Goal: Transaction & Acquisition: Obtain resource

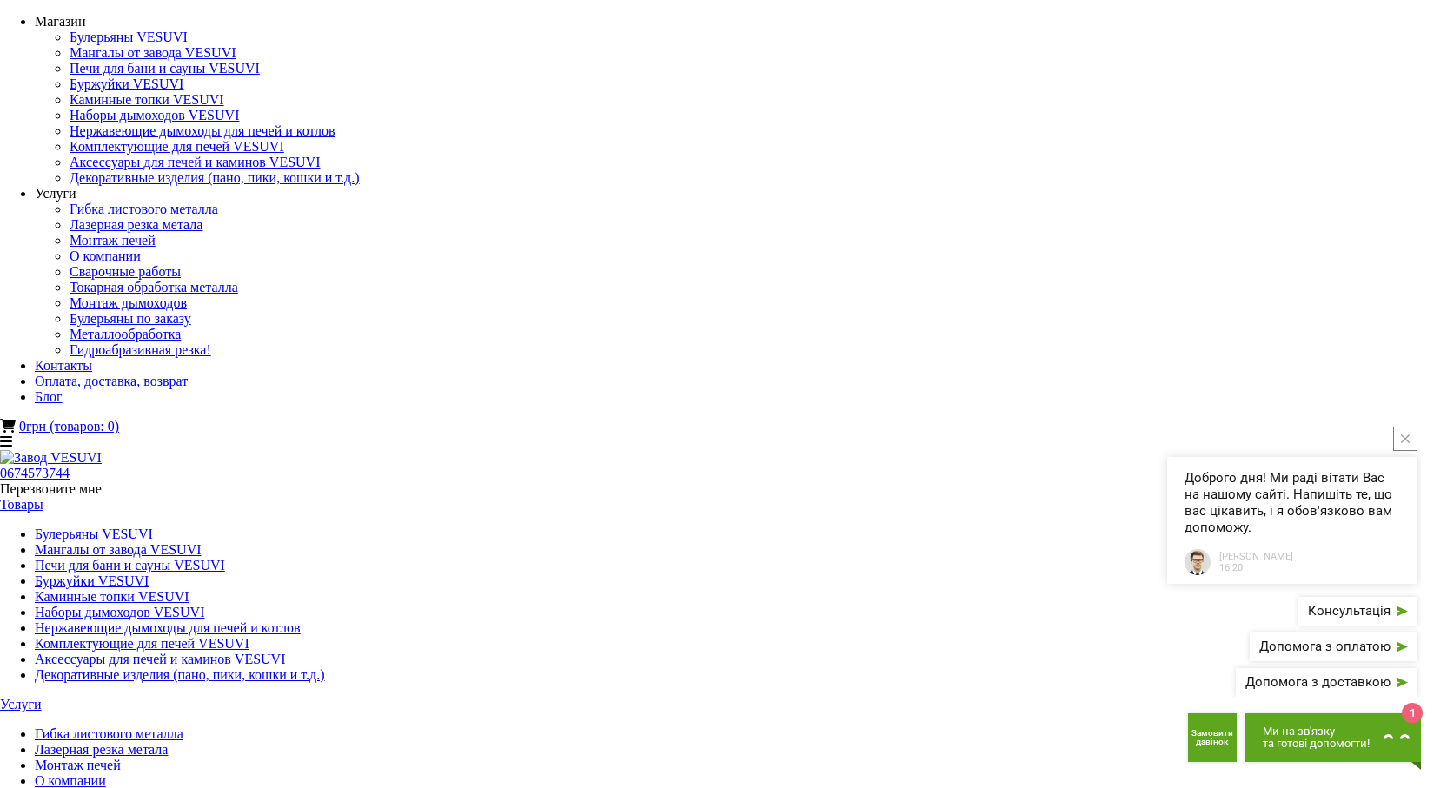
type input "**********"
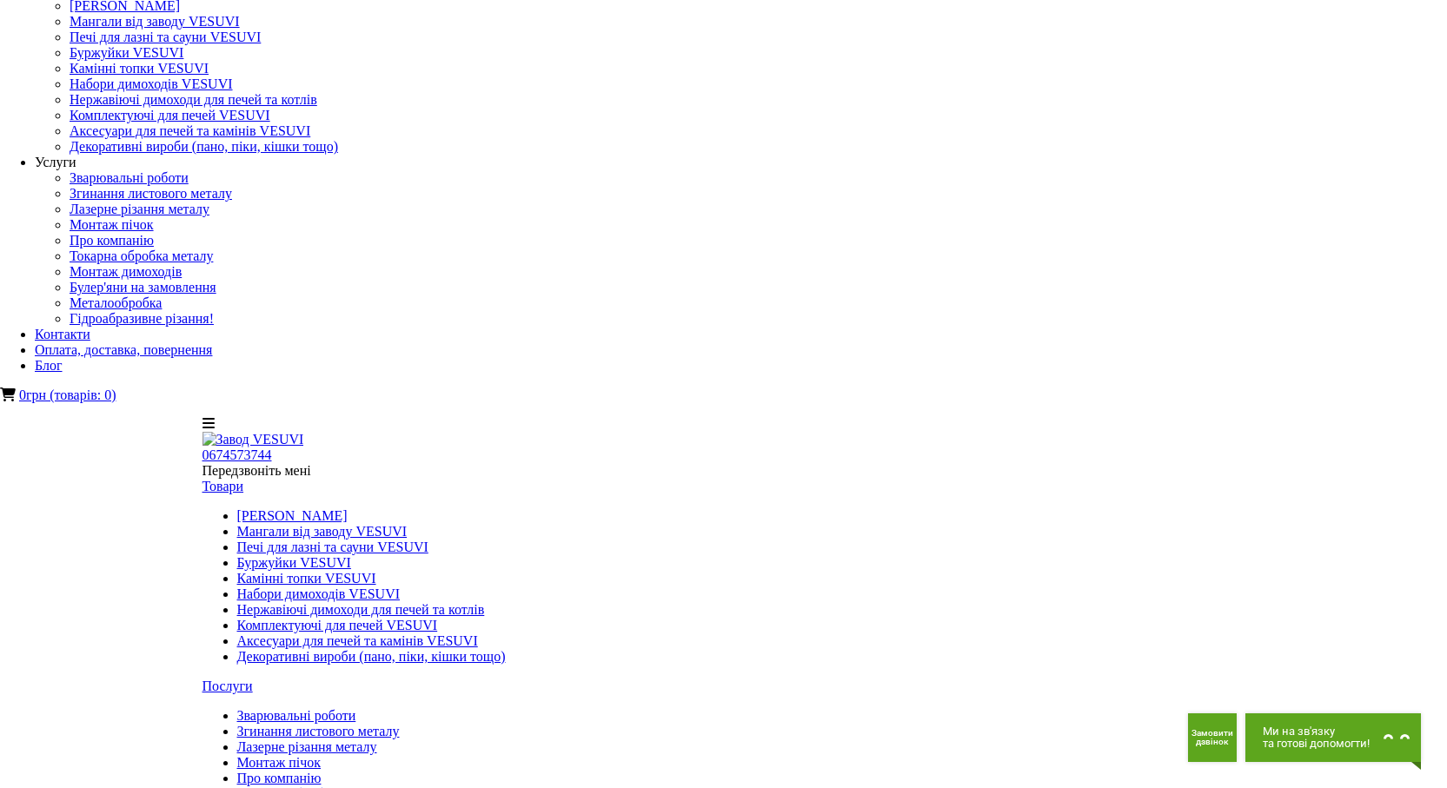
scroll to position [87, 0]
